Goal: Check status: Check status

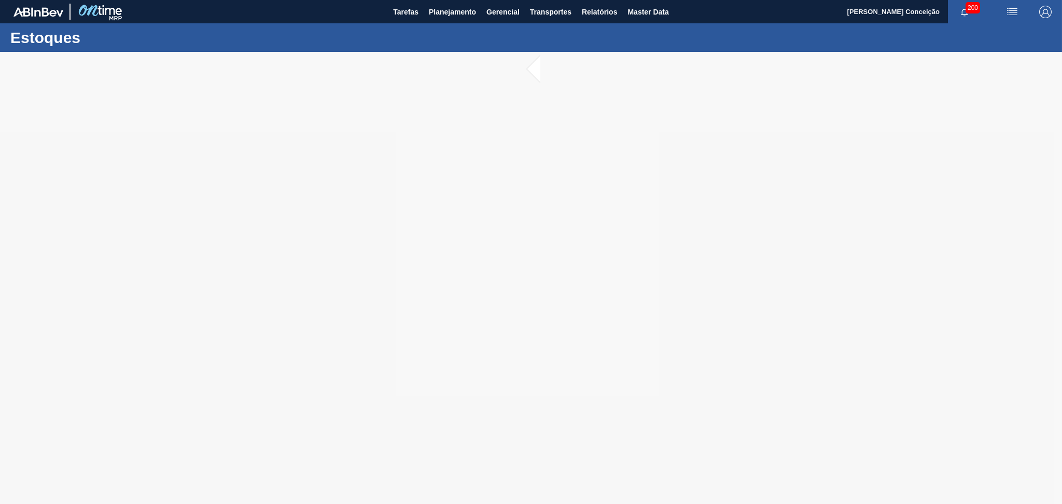
click at [1048, 16] on img "button" at bounding box center [1045, 12] width 12 height 12
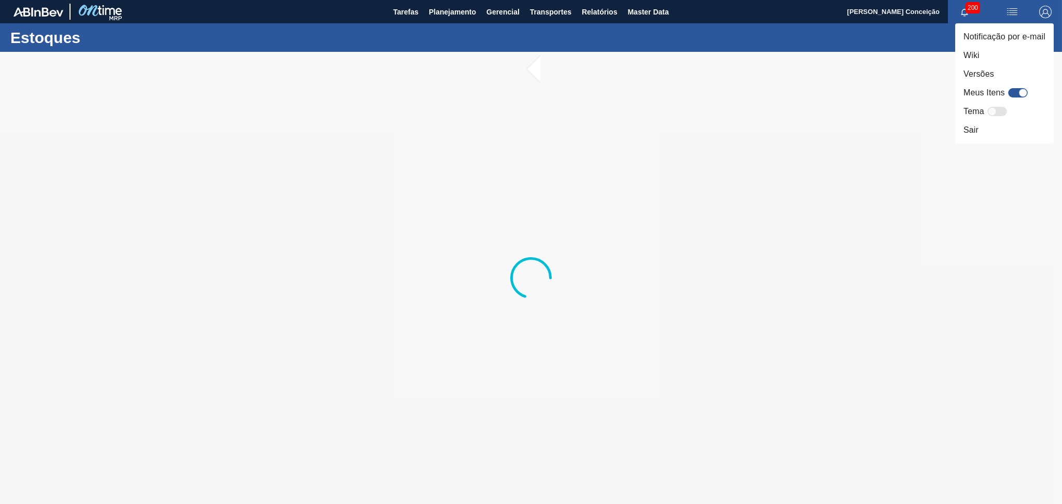
click at [1014, 91] on div at bounding box center [1018, 92] width 20 height 9
checkbox input "true"
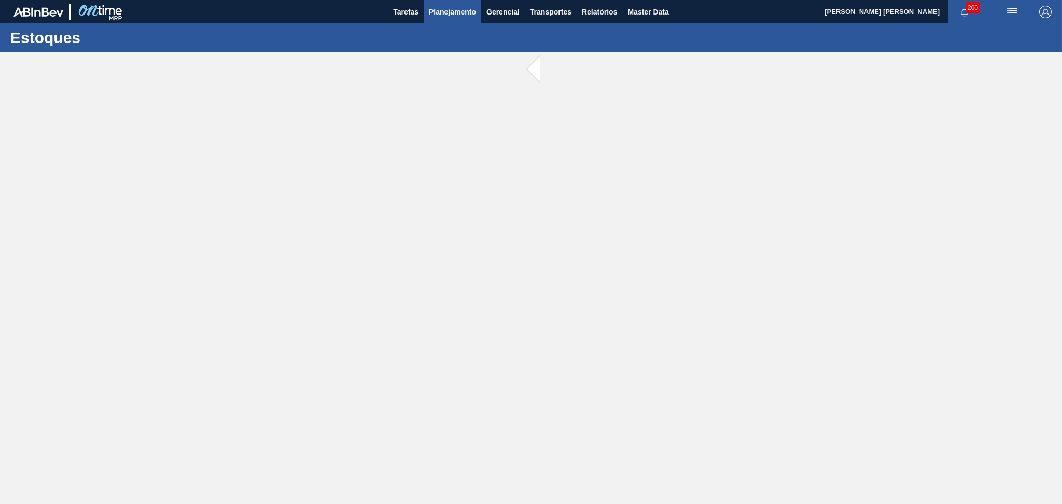
click at [433, 10] on span "Planejamento" at bounding box center [452, 12] width 47 height 12
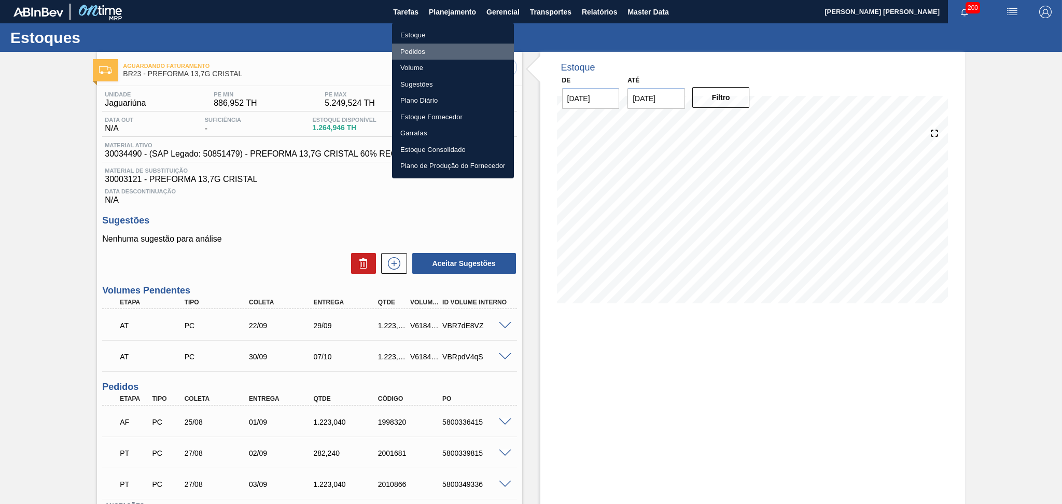
click at [411, 52] on li "Pedidos" at bounding box center [453, 52] width 122 height 17
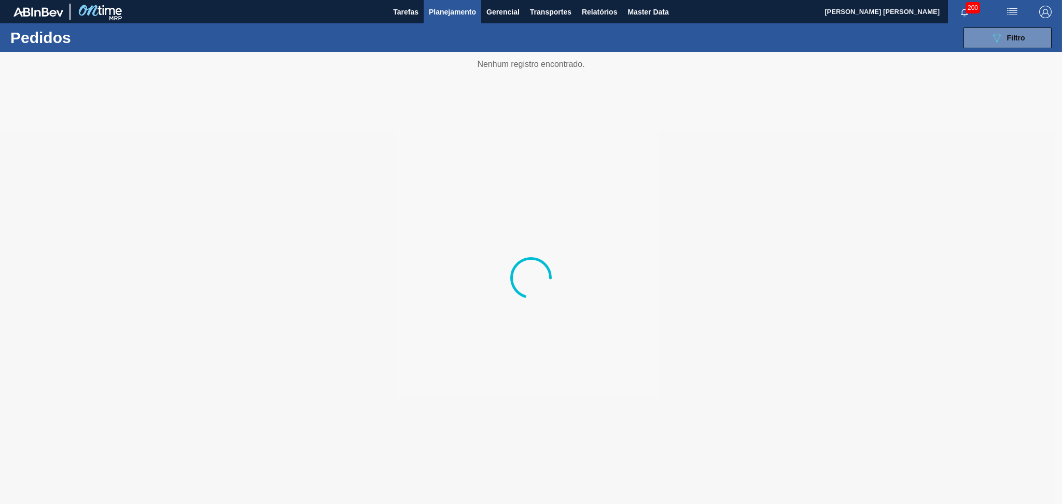
click at [451, 10] on span "Planejamento" at bounding box center [452, 12] width 47 height 12
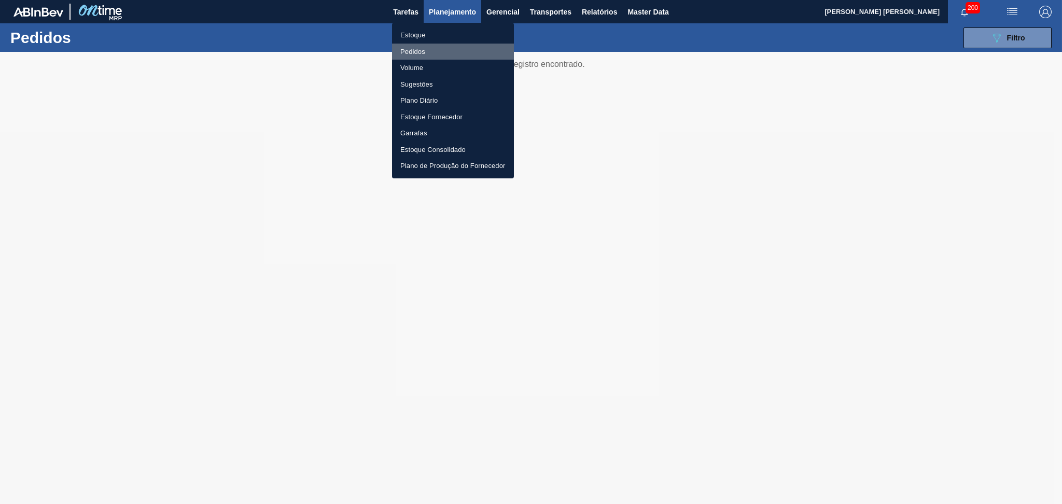
click at [416, 52] on li "Pedidos" at bounding box center [453, 52] width 122 height 17
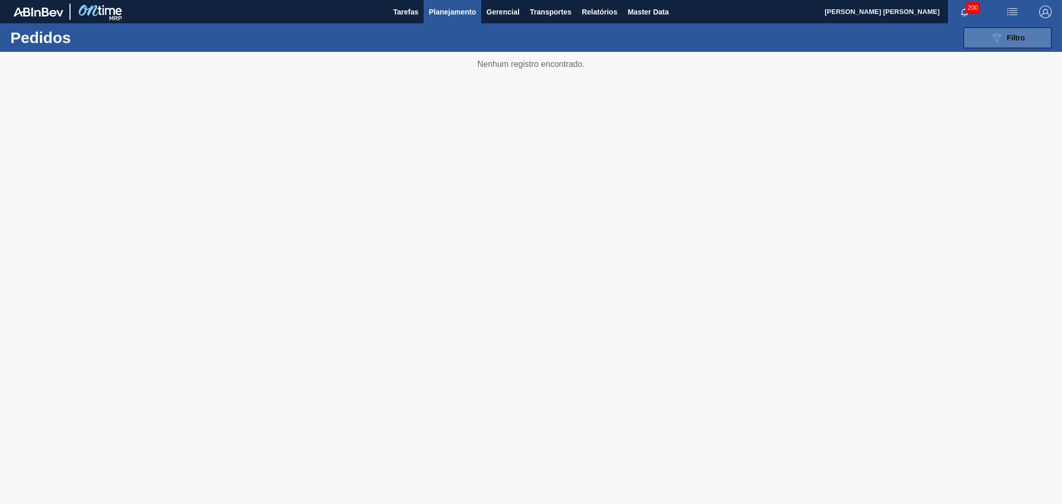
click at [1031, 42] on button "089F7B8B-B2A5-4AFE-B5C0-19BA573D28AC Filtro" at bounding box center [1007, 37] width 88 height 21
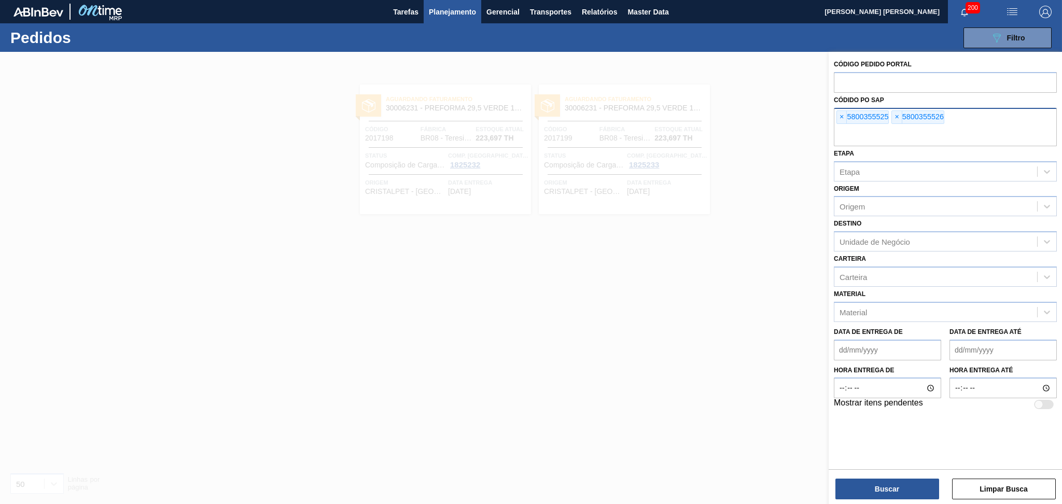
click at [846, 118] on span "×" at bounding box center [842, 117] width 10 height 12
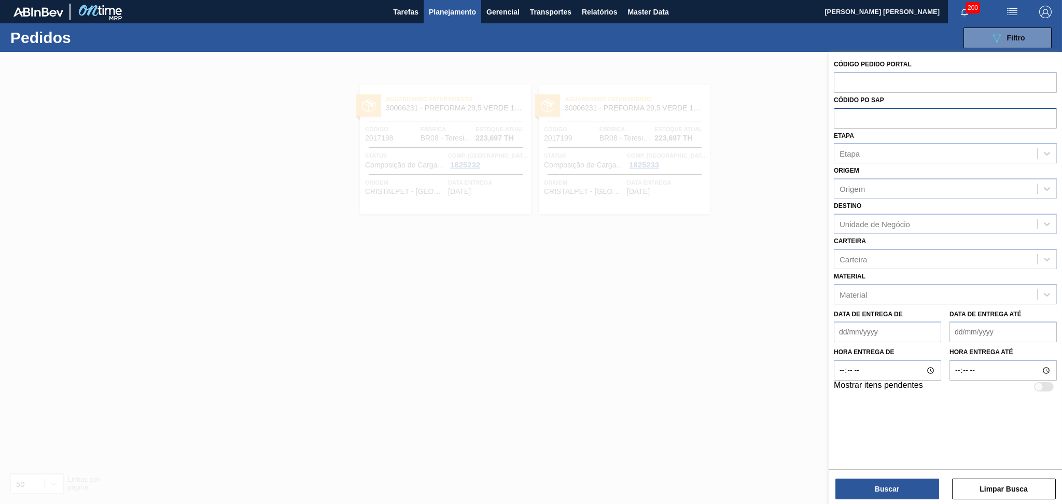
paste input "5800335889"
type input "5800335889"
click at [871, 484] on button "Buscar" at bounding box center [887, 488] width 104 height 21
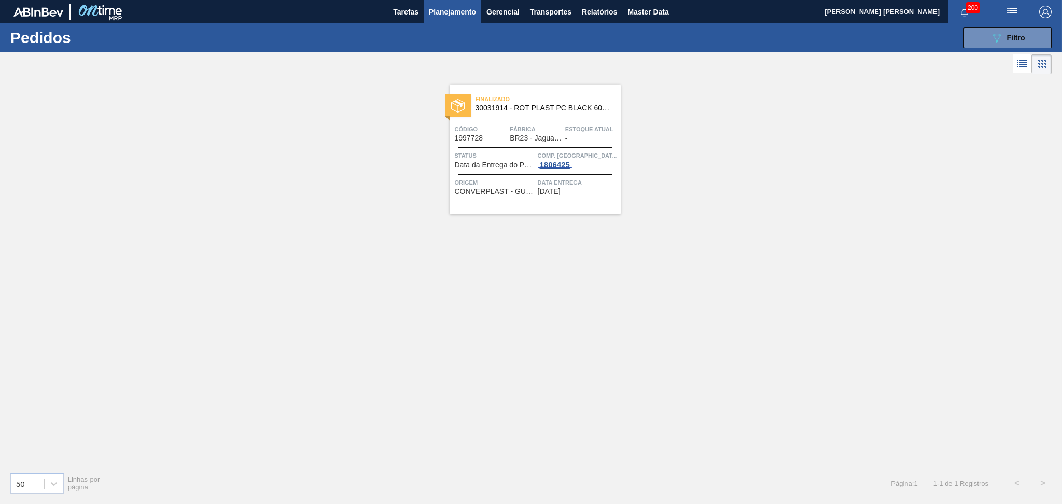
click at [559, 165] on div "1806425" at bounding box center [554, 165] width 34 height 8
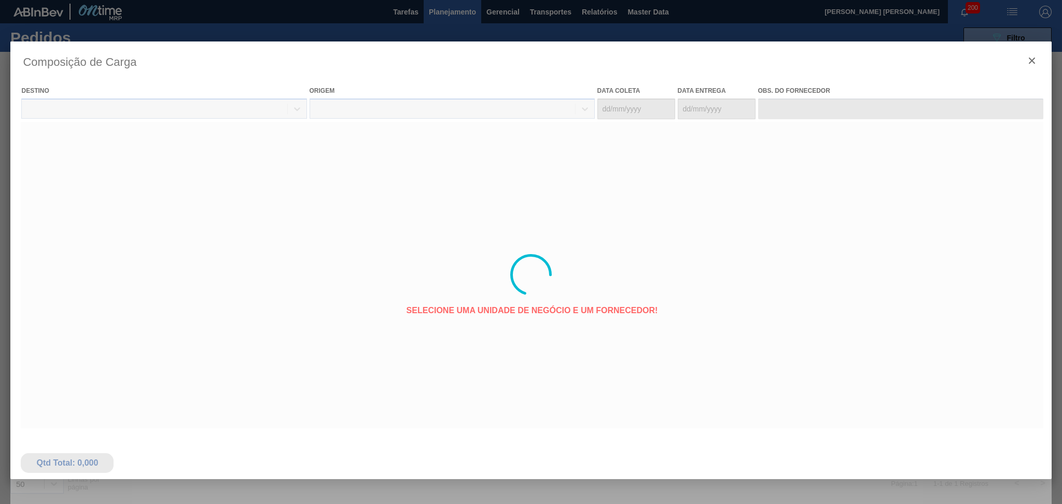
type coleta "[DATE]"
type entrega "[DATE]"
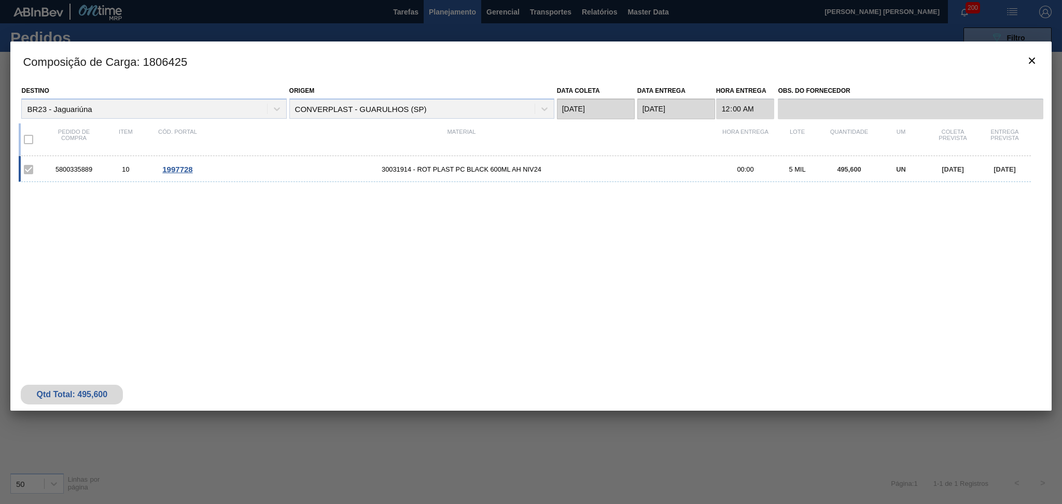
click at [461, 168] on span "30031914 - ROT PLAST PC BLACK 600ML AH NIV24" at bounding box center [461, 169] width 516 height 8
click at [183, 165] on span "1997728" at bounding box center [177, 169] width 30 height 9
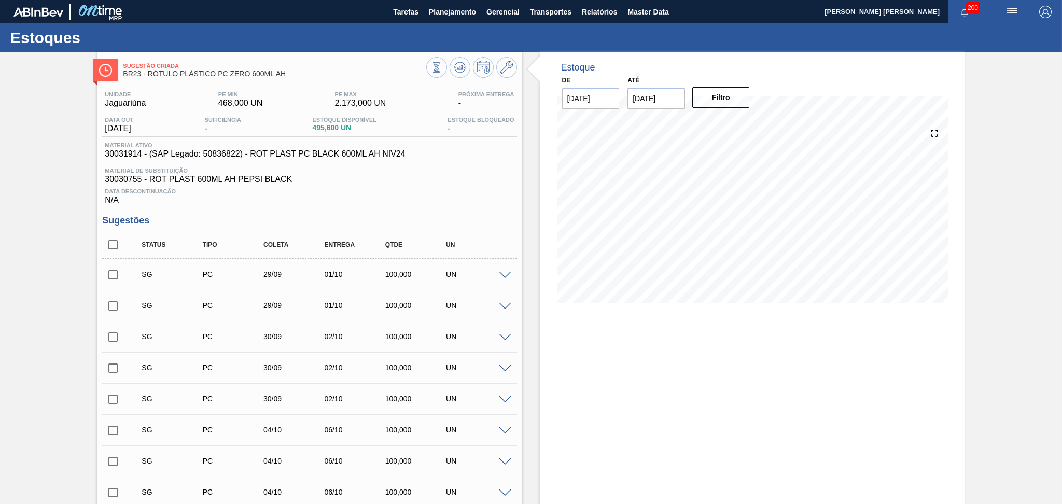
click at [429, 189] on span "Data Descontinuação" at bounding box center [309, 191] width 409 height 6
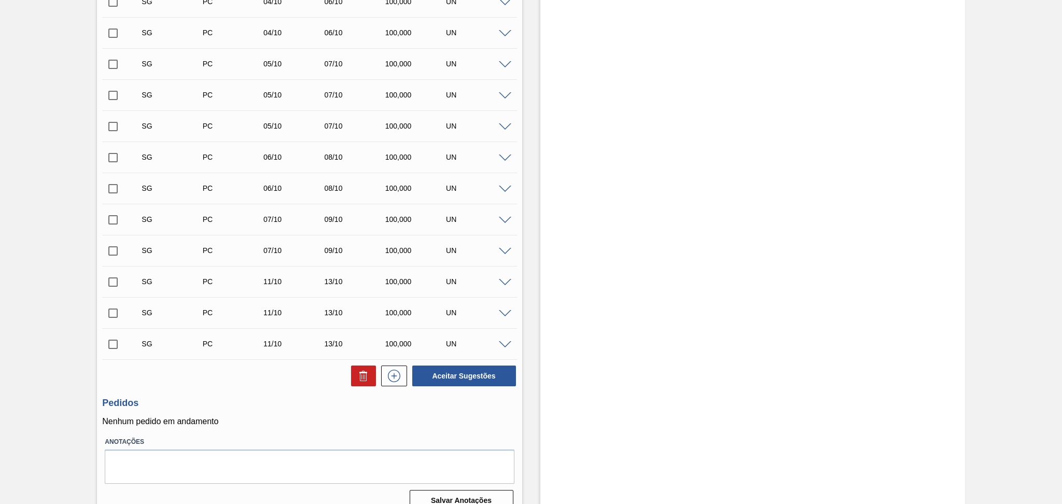
scroll to position [474, 0]
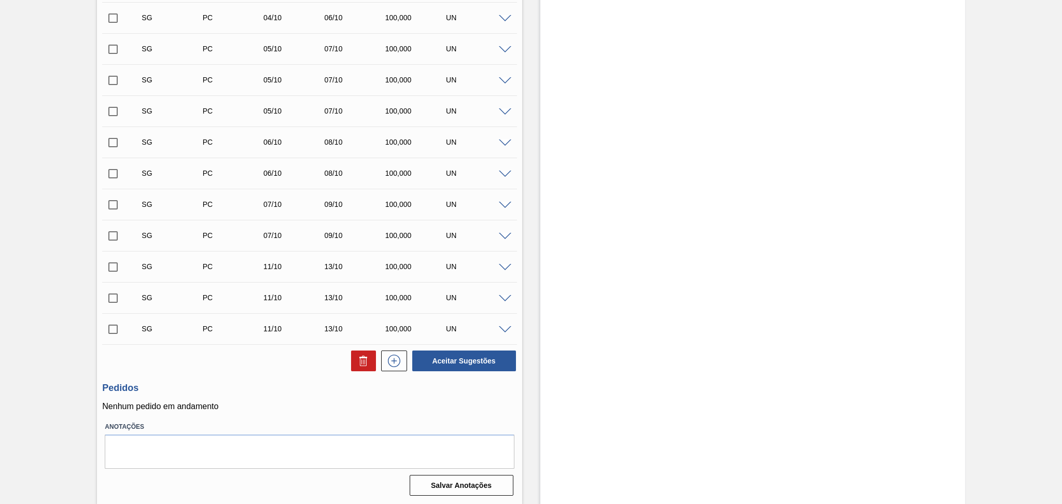
click at [298, 386] on h3 "Pedidos" at bounding box center [309, 388] width 414 height 11
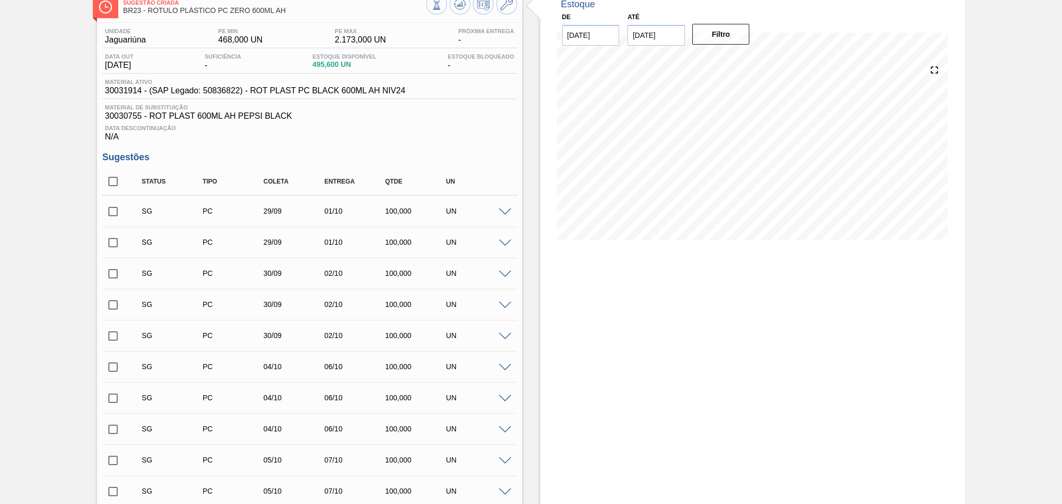
scroll to position [60, 0]
